Goal: Task Accomplishment & Management: Use online tool/utility

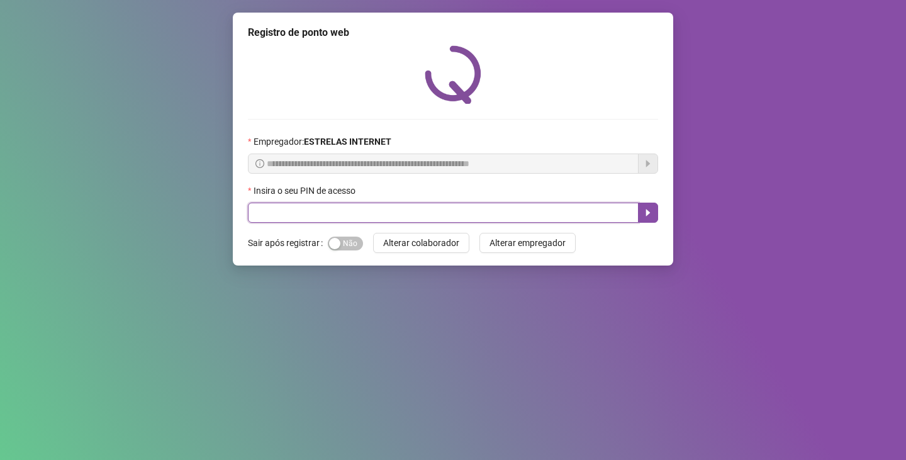
click at [321, 220] on input "text" at bounding box center [443, 213] width 391 height 20
type input "*****"
click at [649, 212] on icon "caret-right" at bounding box center [648, 212] width 4 height 7
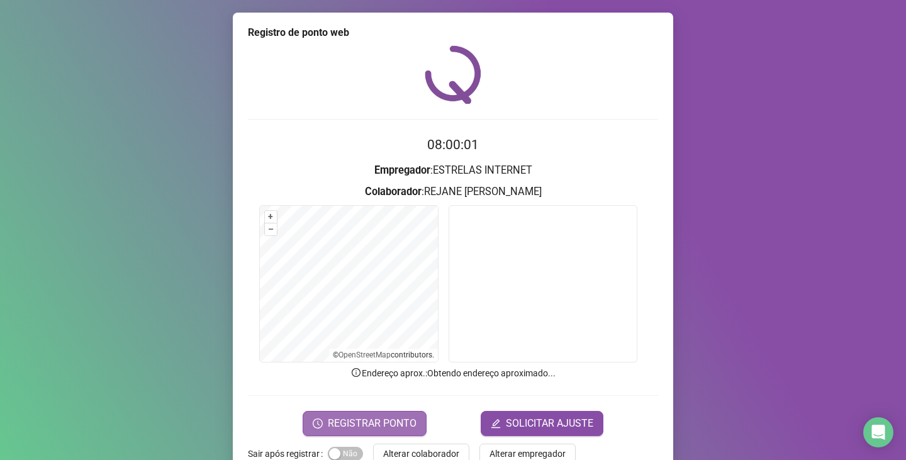
click at [362, 416] on span "REGISTRAR PONTO" at bounding box center [372, 423] width 89 height 15
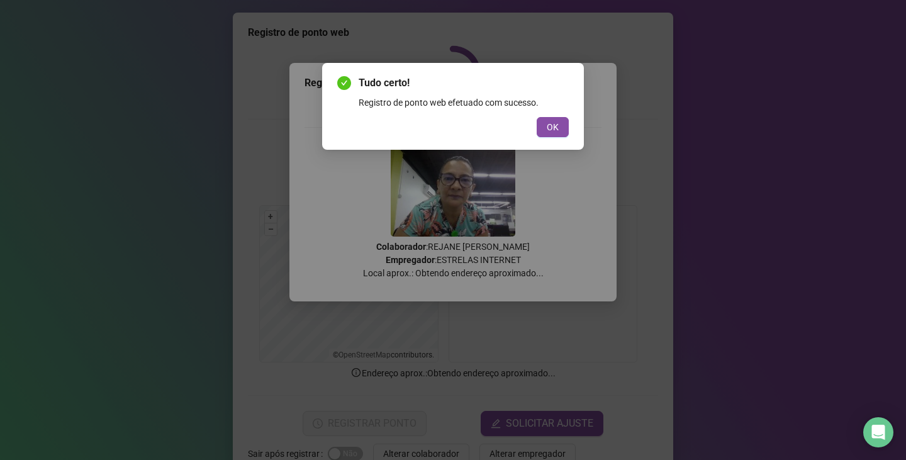
click at [569, 128] on div "Tudo certo! Registro de ponto web efetuado com sucesso. OK" at bounding box center [453, 106] width 262 height 87
click at [564, 127] on button "OK" at bounding box center [553, 127] width 32 height 20
